Goal: Find specific page/section: Find specific page/section

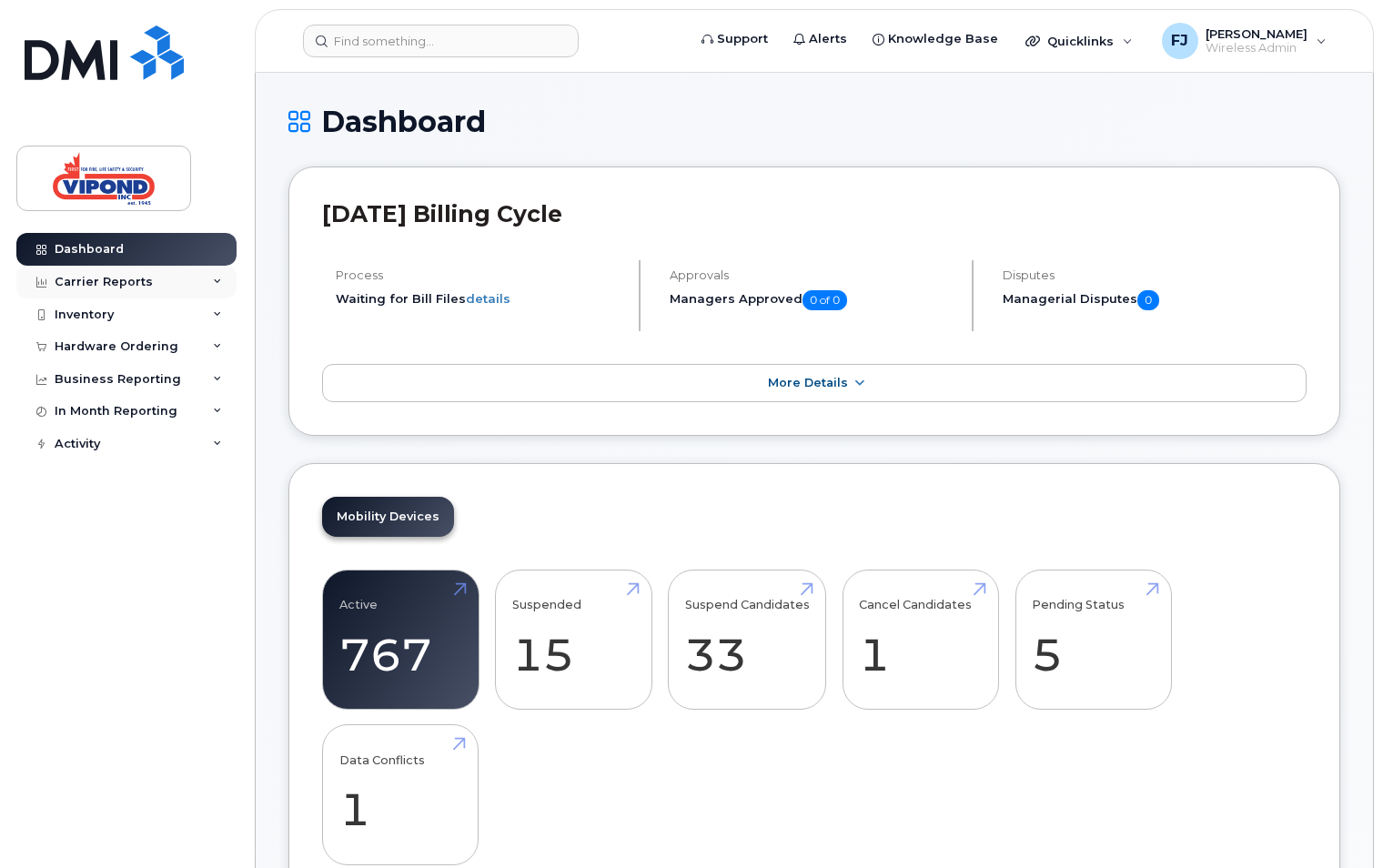
click at [132, 289] on div "Carrier Reports" at bounding box center [103, 281] width 99 height 14
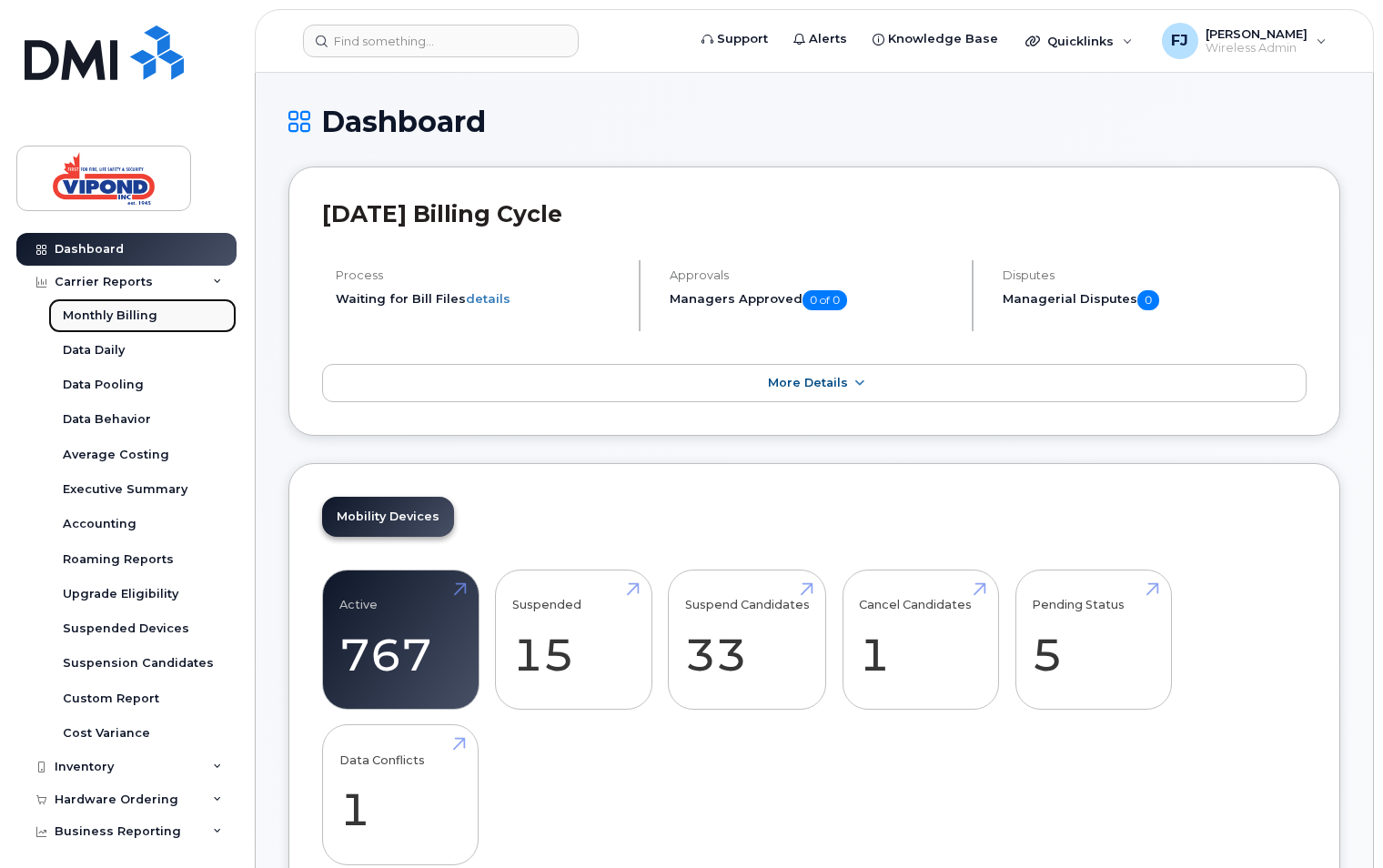
click at [132, 307] on div "Monthly Billing" at bounding box center [110, 315] width 95 height 16
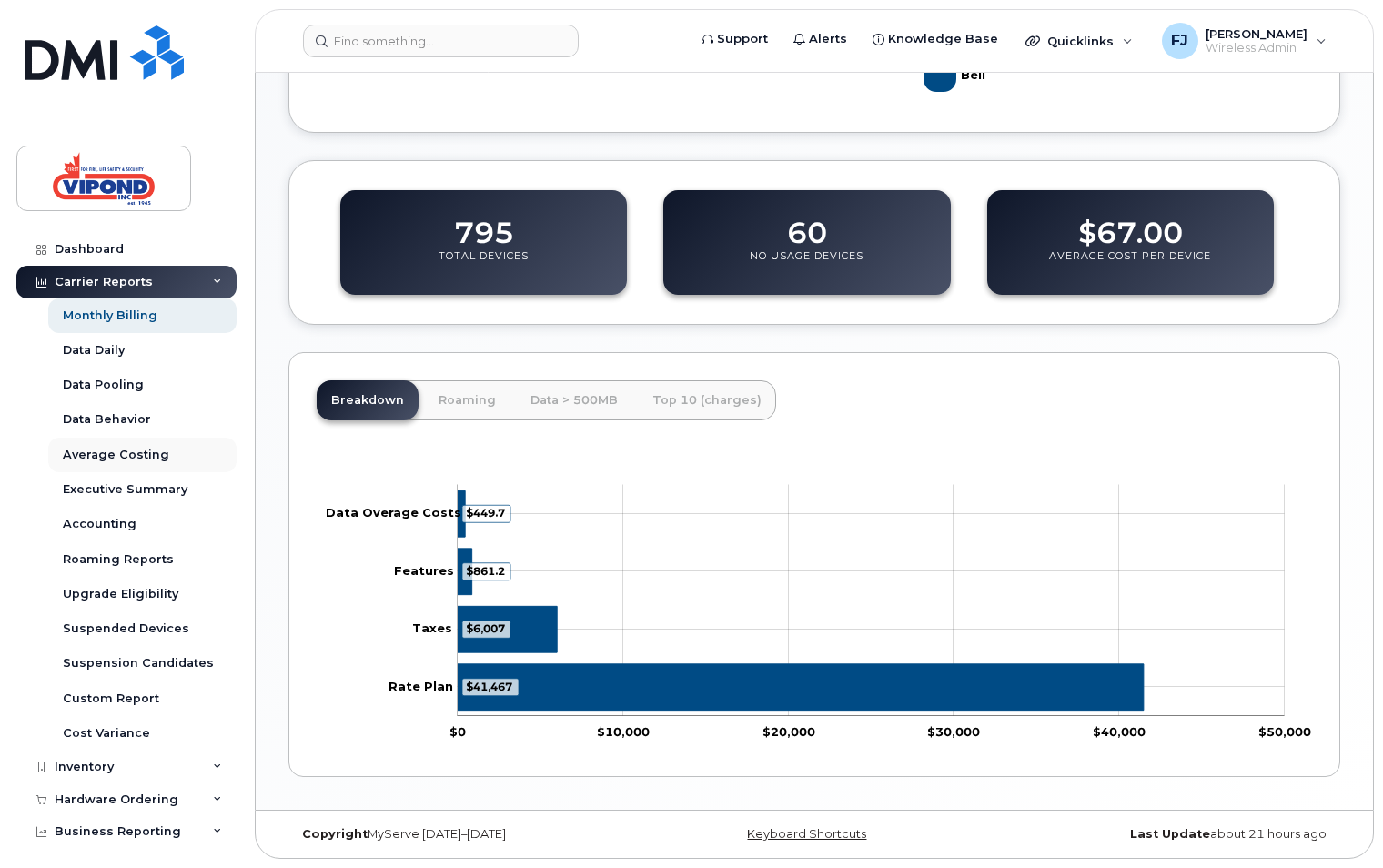
scroll to position [72, 0]
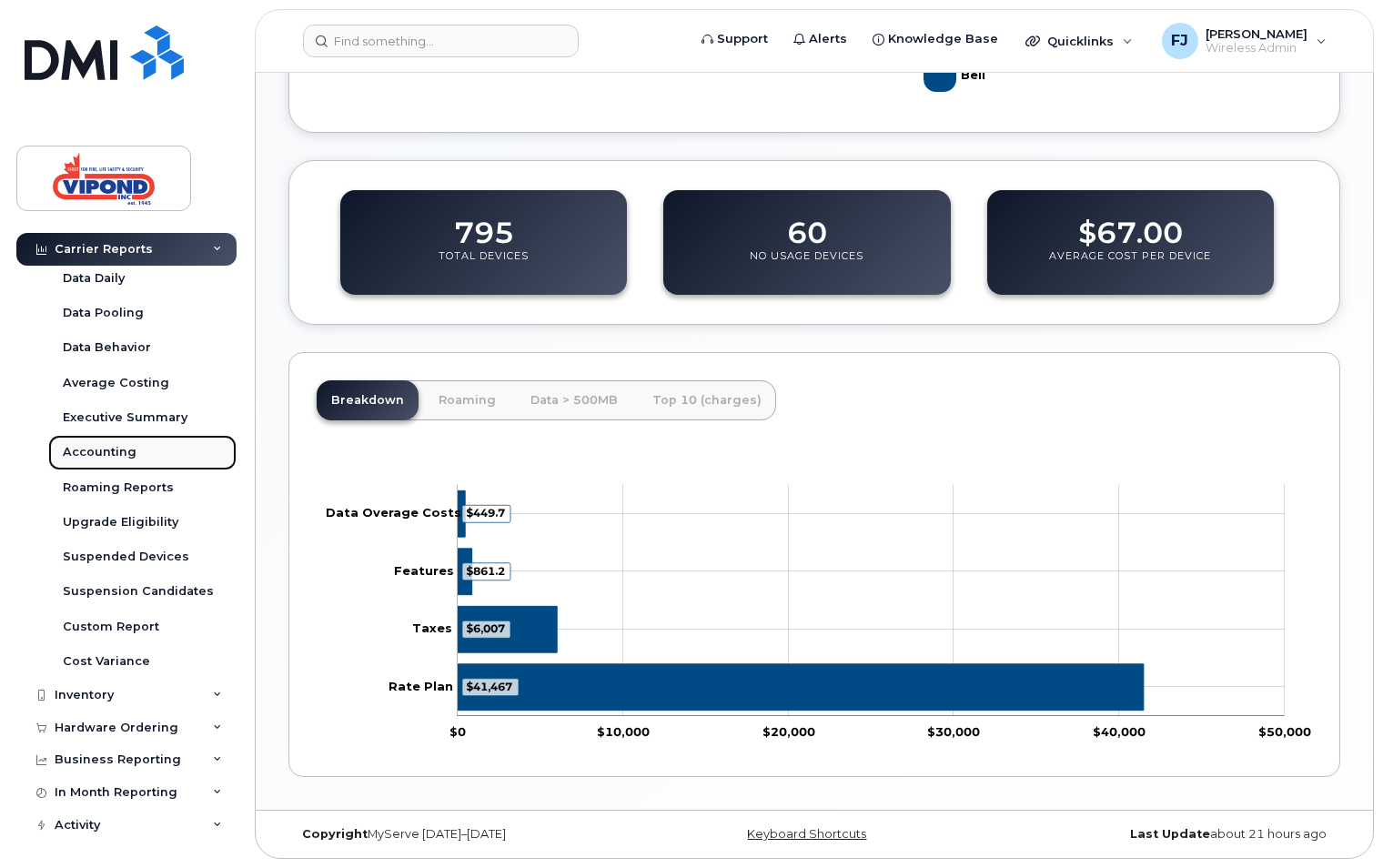
click at [114, 449] on div "Accounting" at bounding box center [100, 452] width 73 height 16
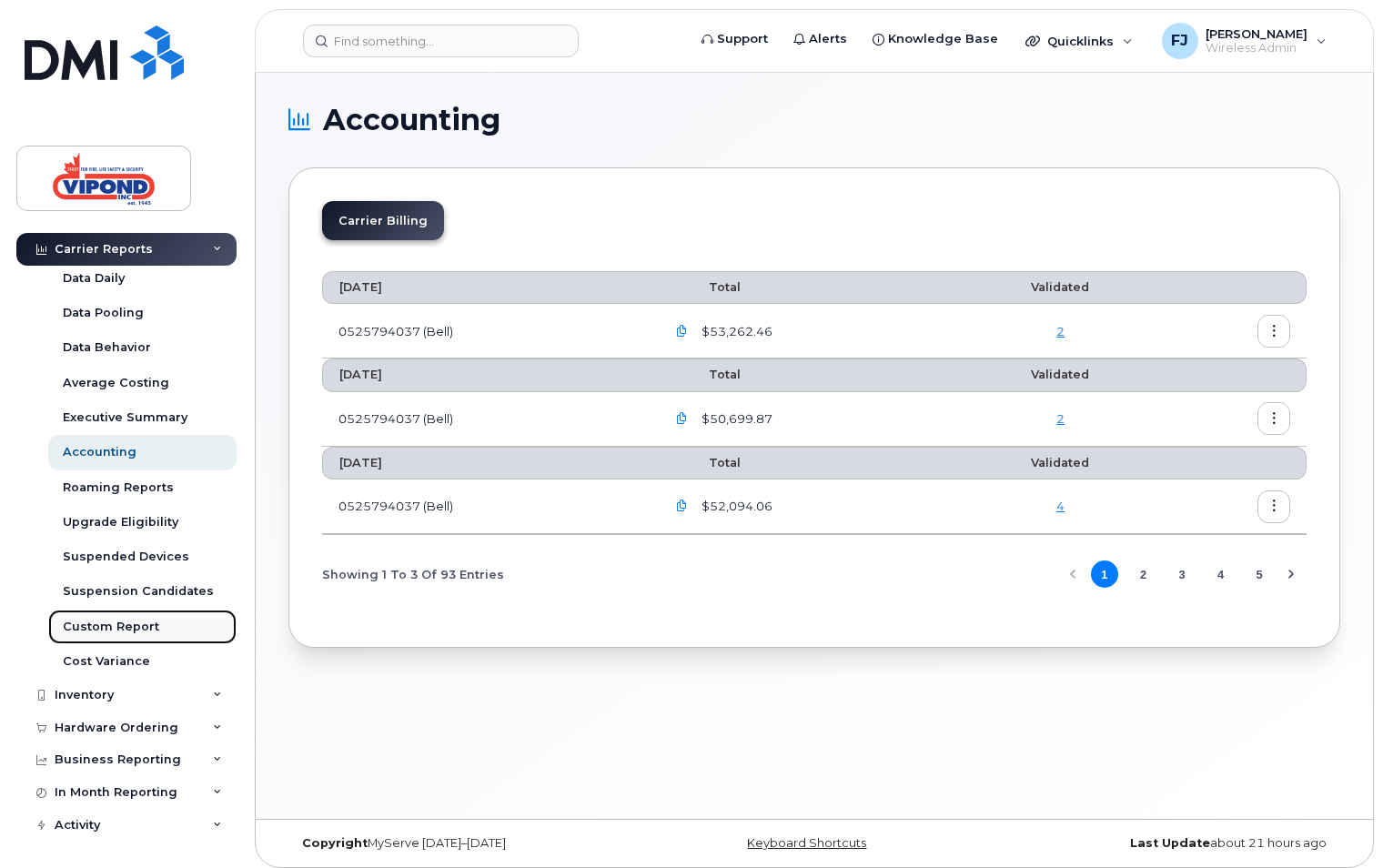
click at [107, 627] on div "Custom Report" at bounding box center [111, 626] width 97 height 16
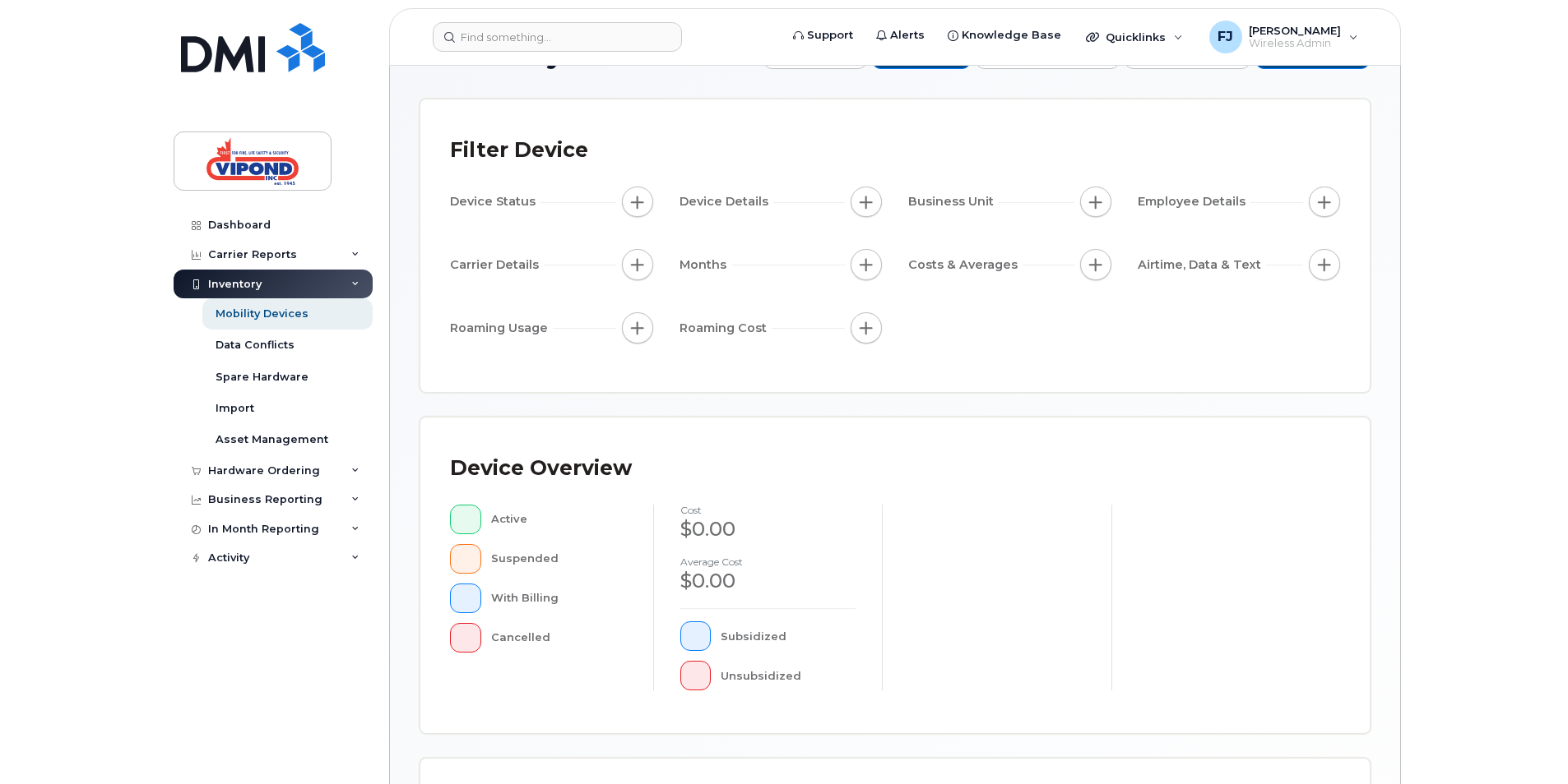
scroll to position [164, 0]
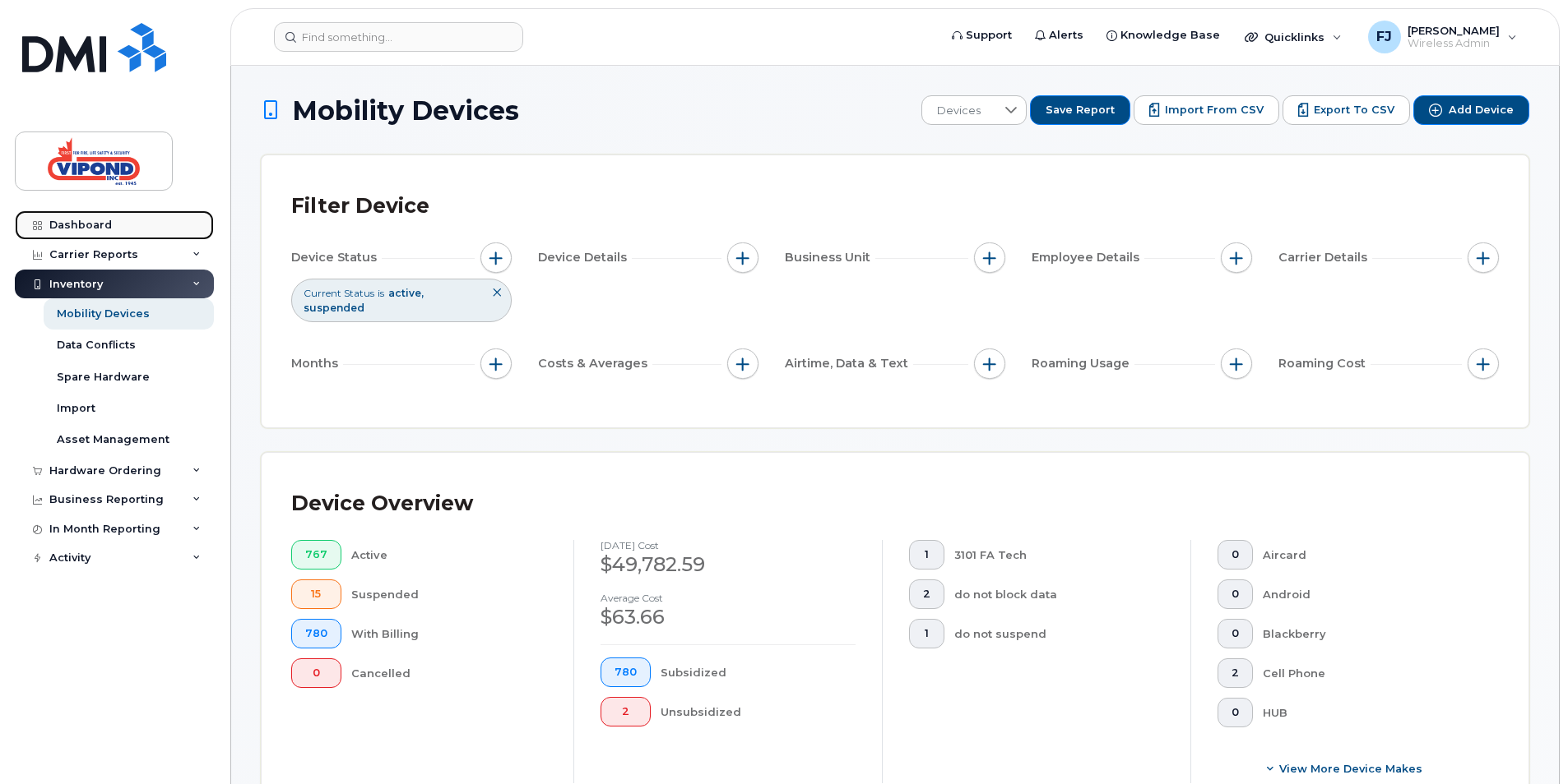
click at [103, 213] on link "Dashboard" at bounding box center [114, 225] width 199 height 30
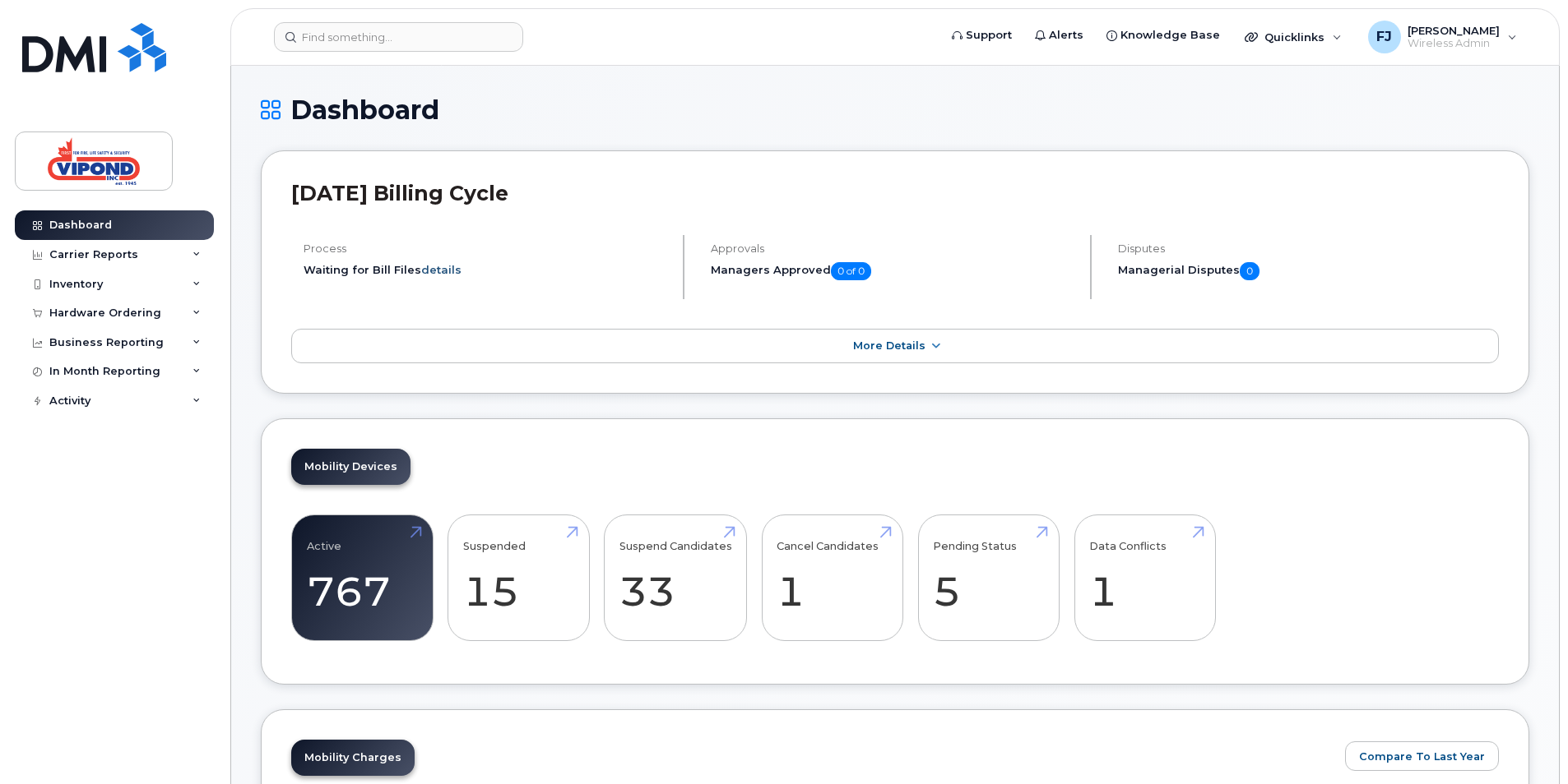
click at [435, 272] on link "details" at bounding box center [441, 269] width 40 height 13
